Goal: Task Accomplishment & Management: Manage account settings

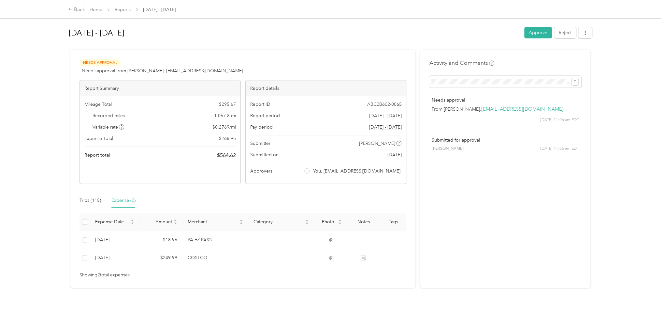
click at [393, 301] on div "Sep 1 - 30, 2025 Approve Reject Needs Approval Needs approval from Tina M. Cies…" at bounding box center [330, 161] width 550 height 323
click at [353, 311] on div "Sep 1 - 30, 2025 Approve Reject Needs Approval Needs approval from Tina M. Cies…" at bounding box center [330, 161] width 550 height 323
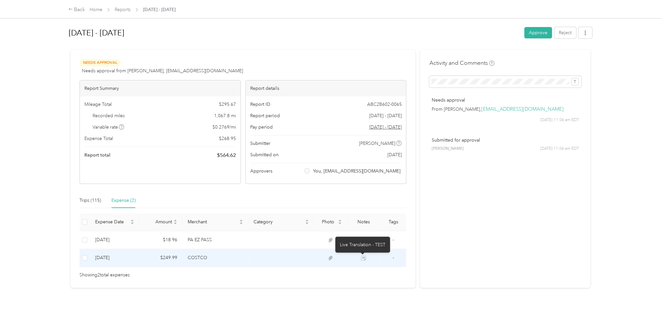
click at [361, 260] on icon at bounding box center [363, 258] width 5 height 5
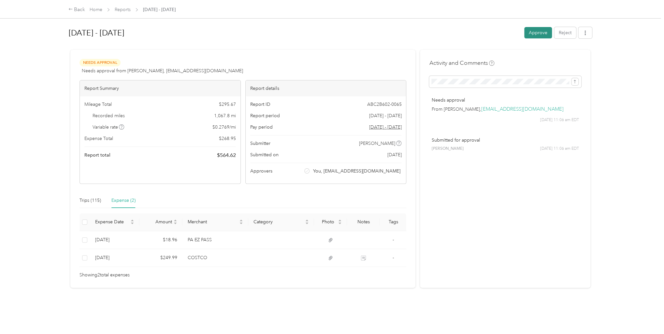
click at [539, 31] on button "Approve" at bounding box center [538, 32] width 28 height 11
